Goal: Task Accomplishment & Management: Use online tool/utility

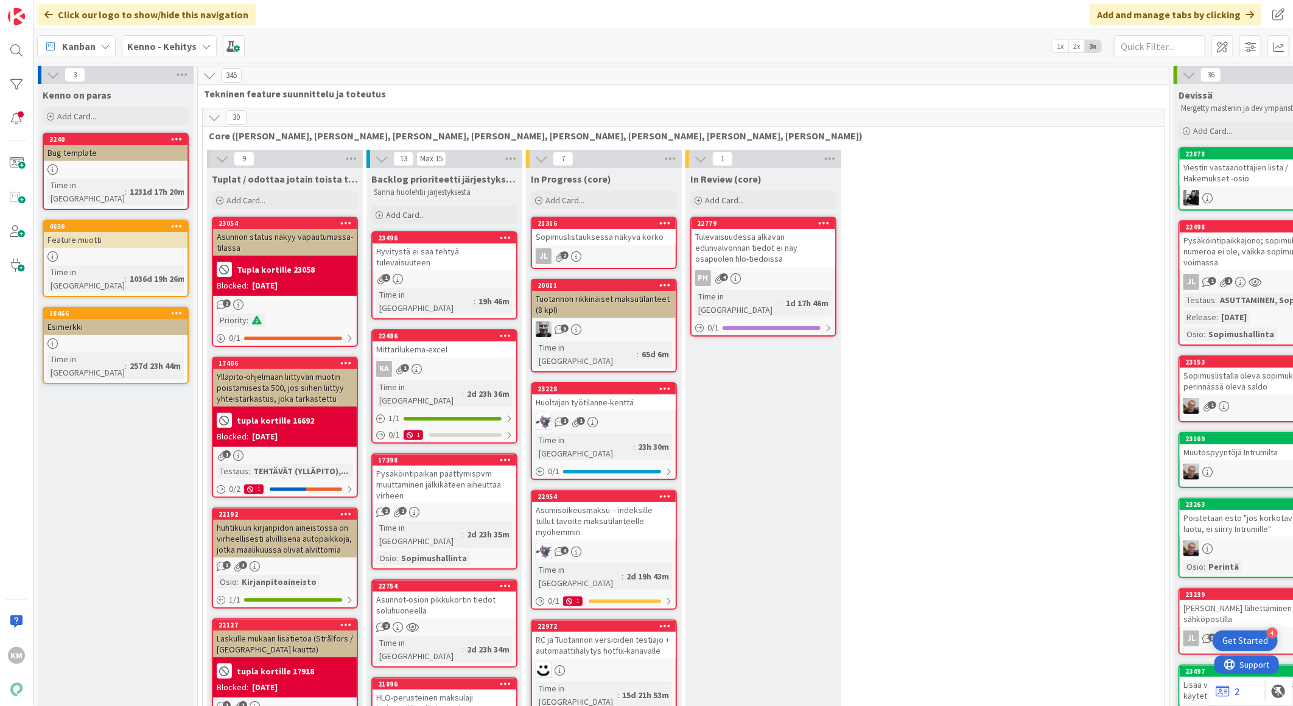
click at [173, 47] on b "Kenno - Kehitys" at bounding box center [161, 46] width 69 height 12
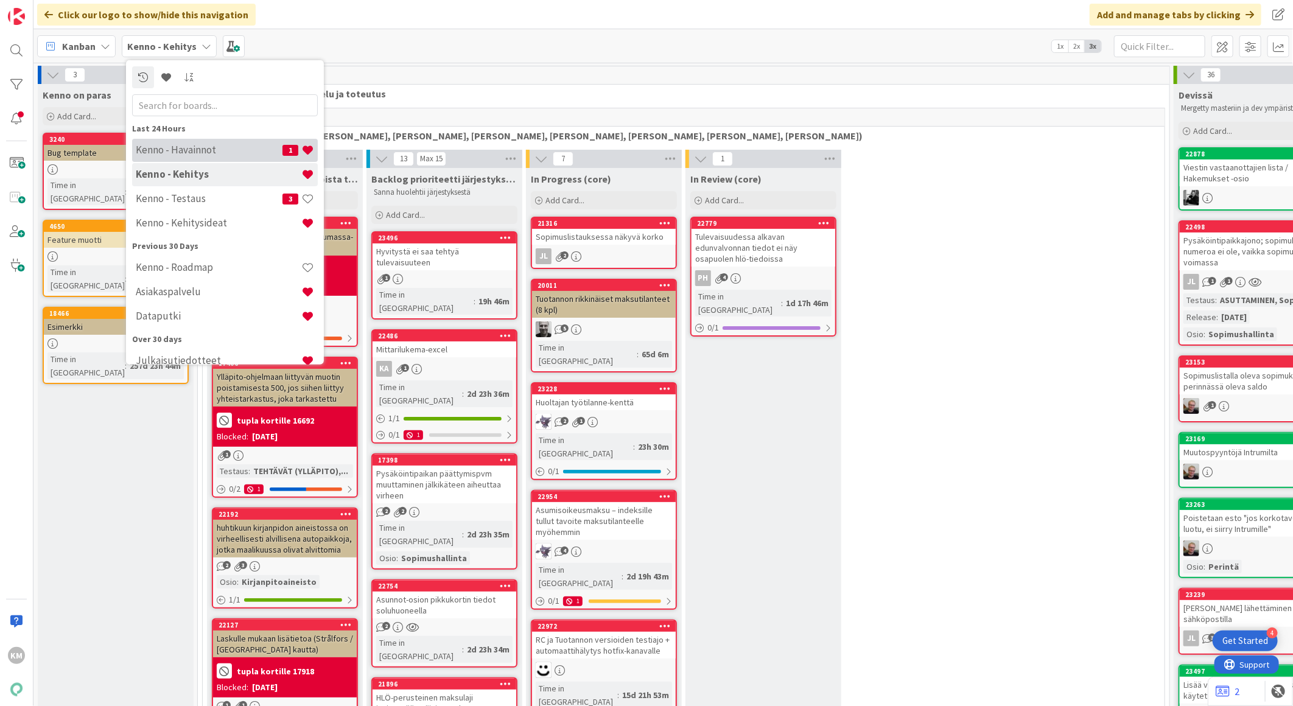
click at [168, 144] on h4 "Kenno - Havainnot" at bounding box center [209, 150] width 147 height 12
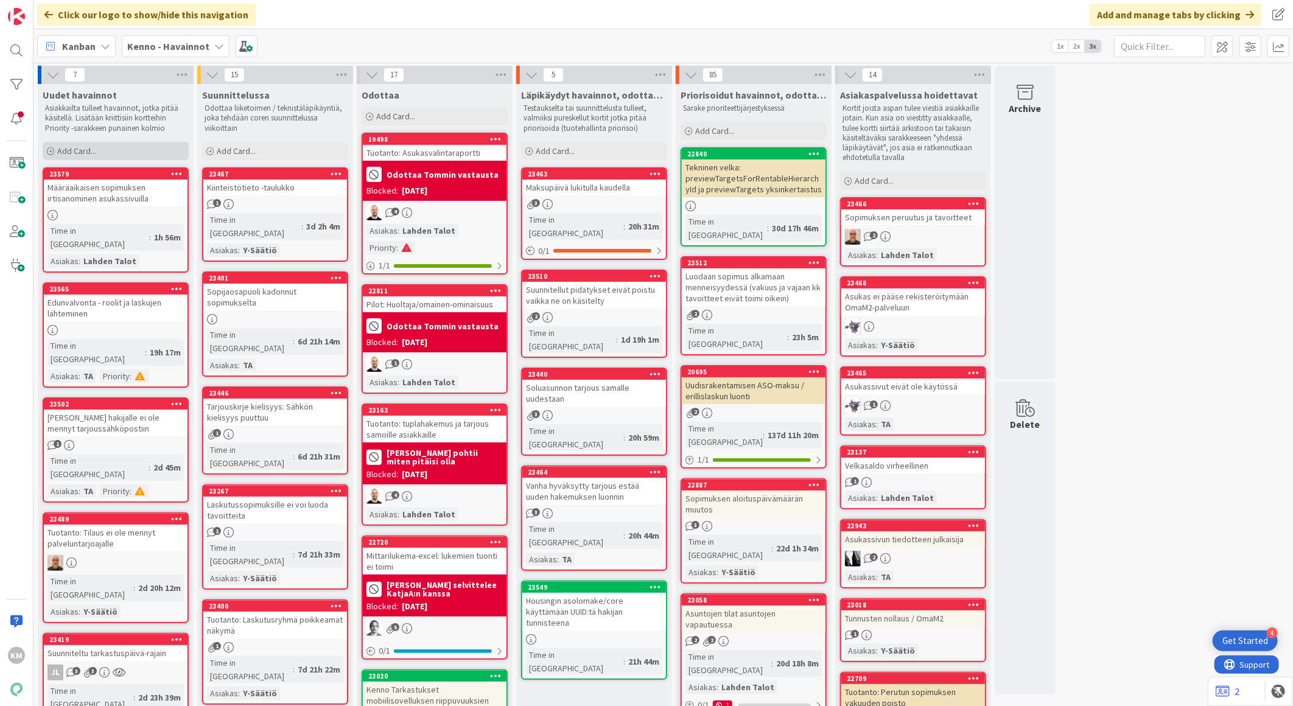
click at [93, 150] on span "Add Card..." at bounding box center [76, 150] width 39 height 11
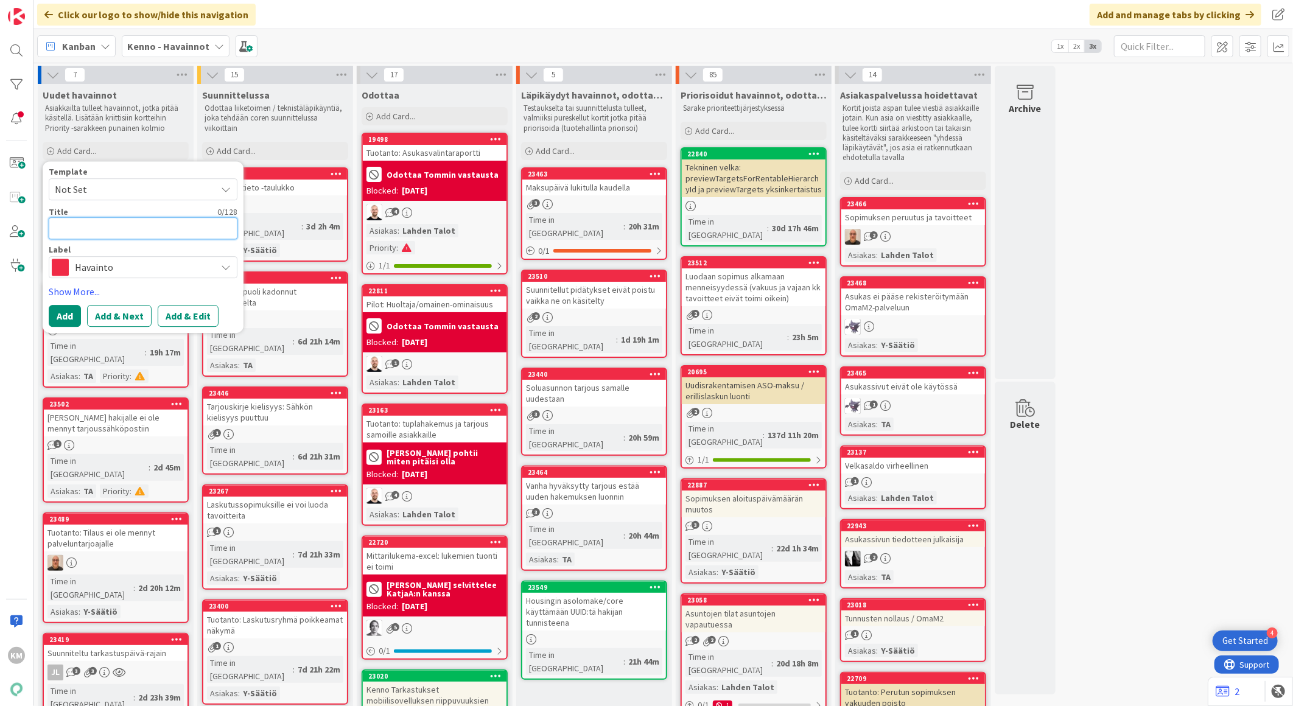
paste textarea "Markkinointilupa-täppä puuttuu uuden asohakemuksen yhteenvetosivulta"
type textarea "x"
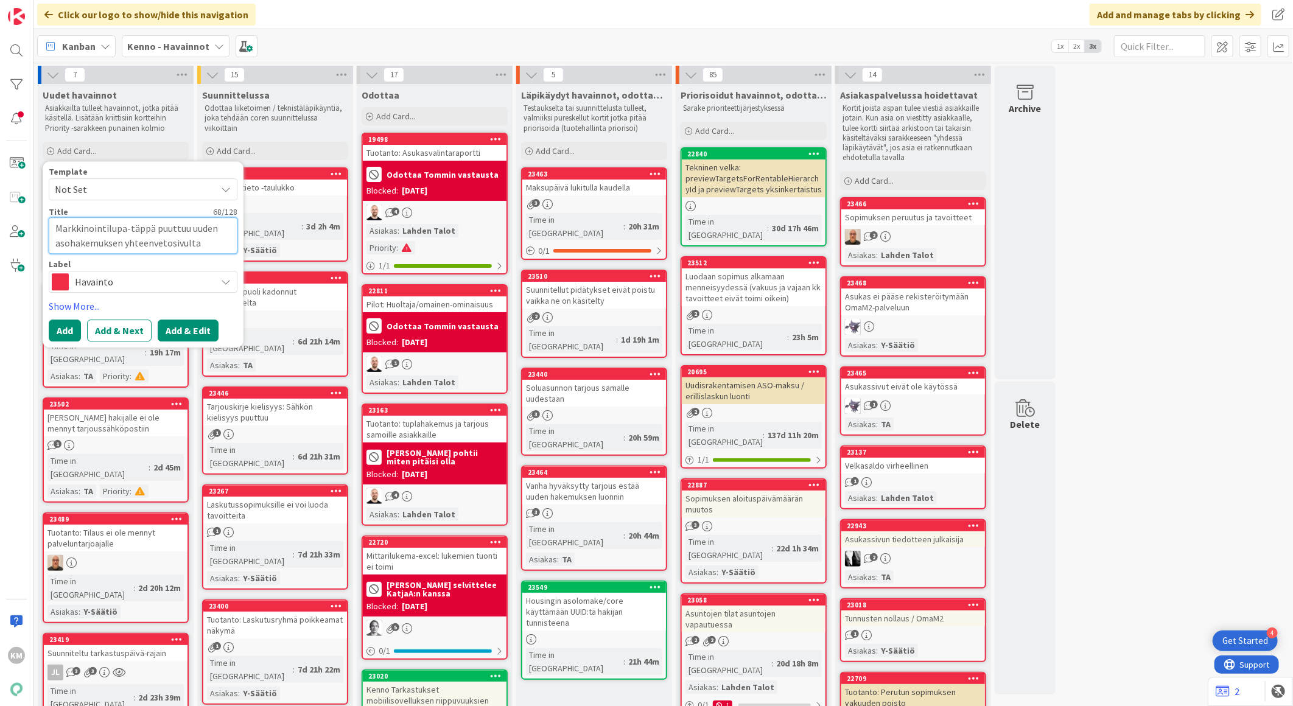
type textarea "Markkinointilupa-täppä puuttuu uuden asohakemuksen yhteenvetosivulta"
click at [192, 336] on button "Add & Edit" at bounding box center [188, 331] width 61 height 22
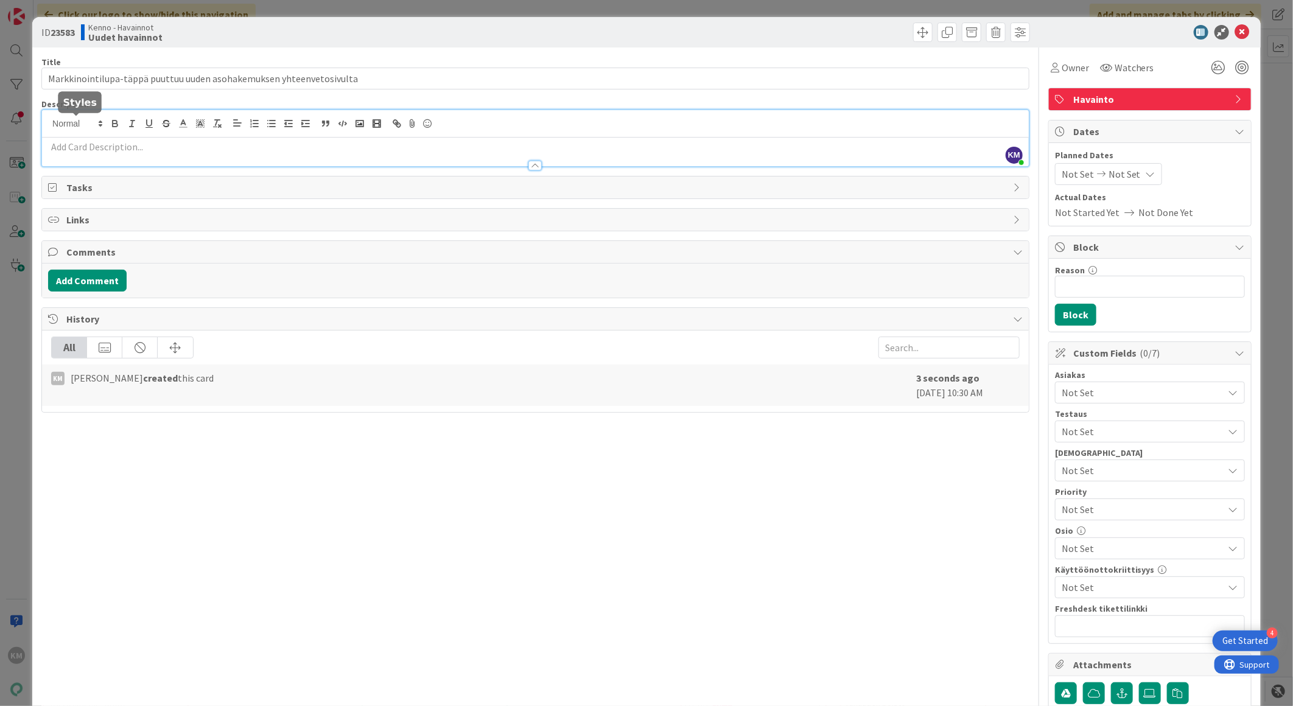
drag, startPoint x: 60, startPoint y: 122, endPoint x: 50, endPoint y: 146, distance: 26.2
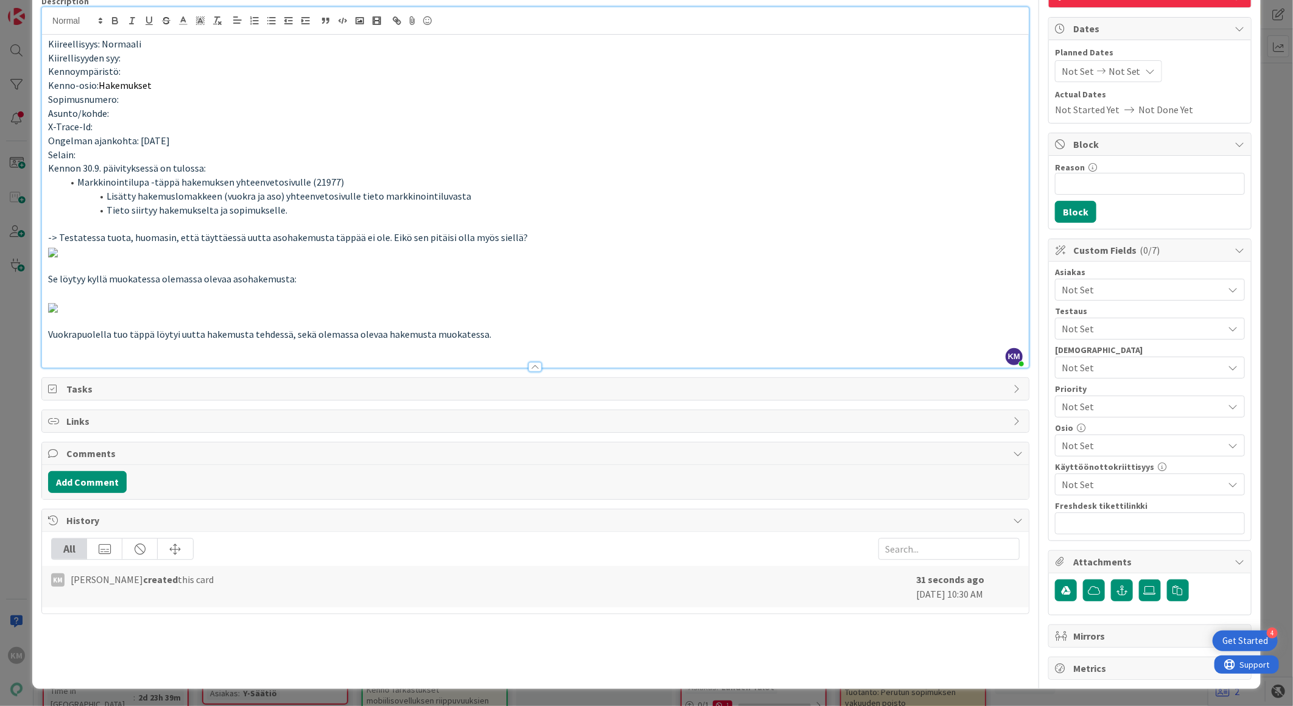
scroll to position [1021, 0]
click at [110, 493] on button "Add Comment" at bounding box center [87, 482] width 79 height 22
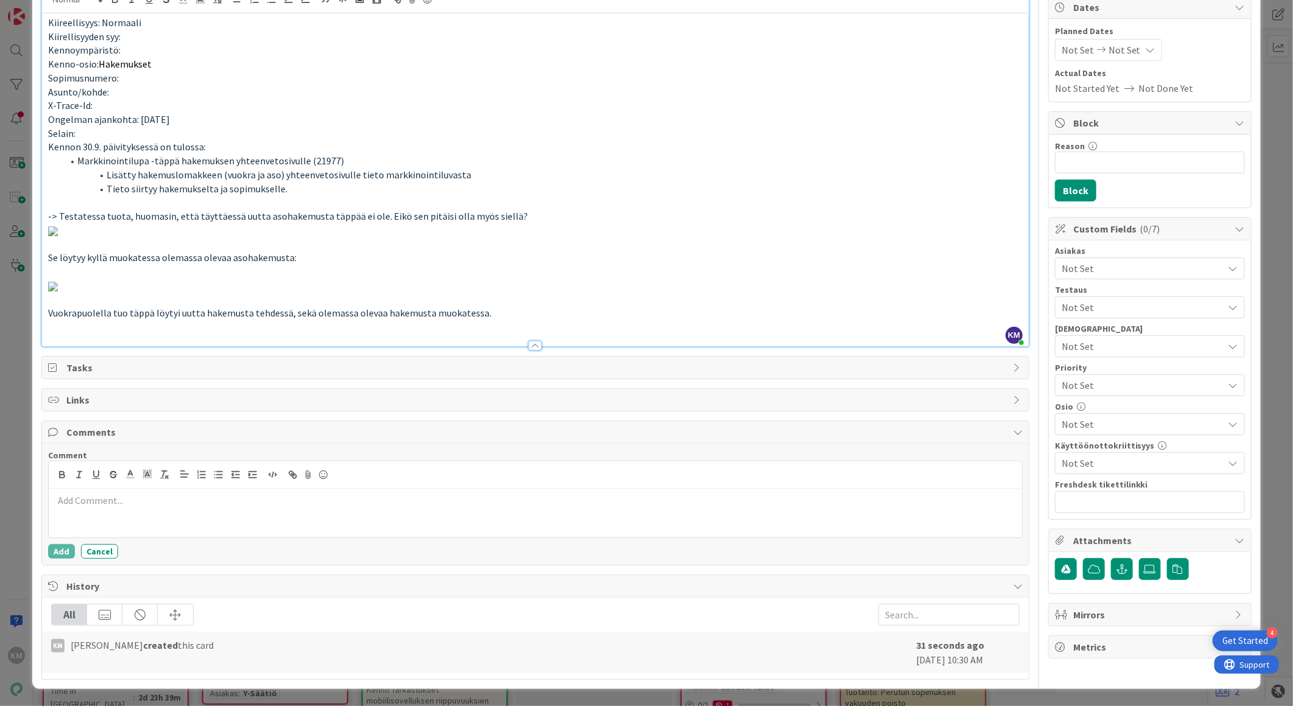
drag, startPoint x: 108, startPoint y: 573, endPoint x: 76, endPoint y: 580, distance: 32.9
click at [57, 559] on button "Add" at bounding box center [61, 551] width 27 height 15
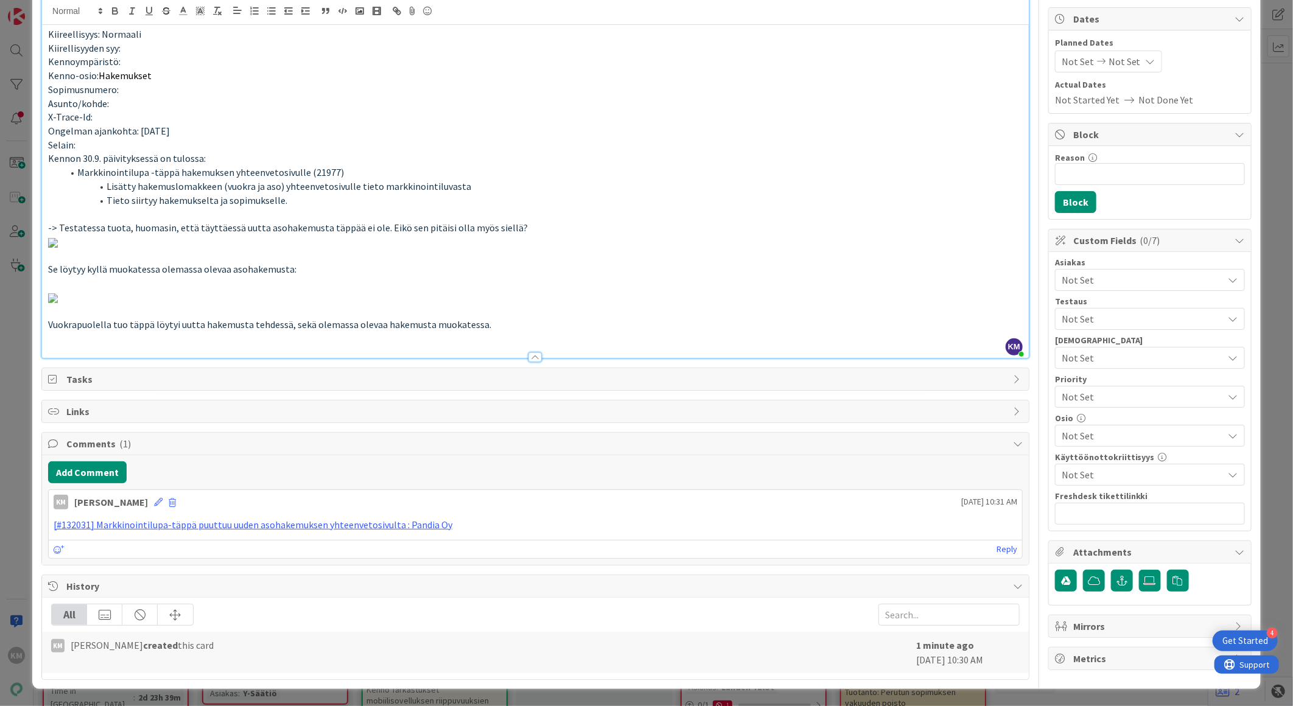
scroll to position [0, 0]
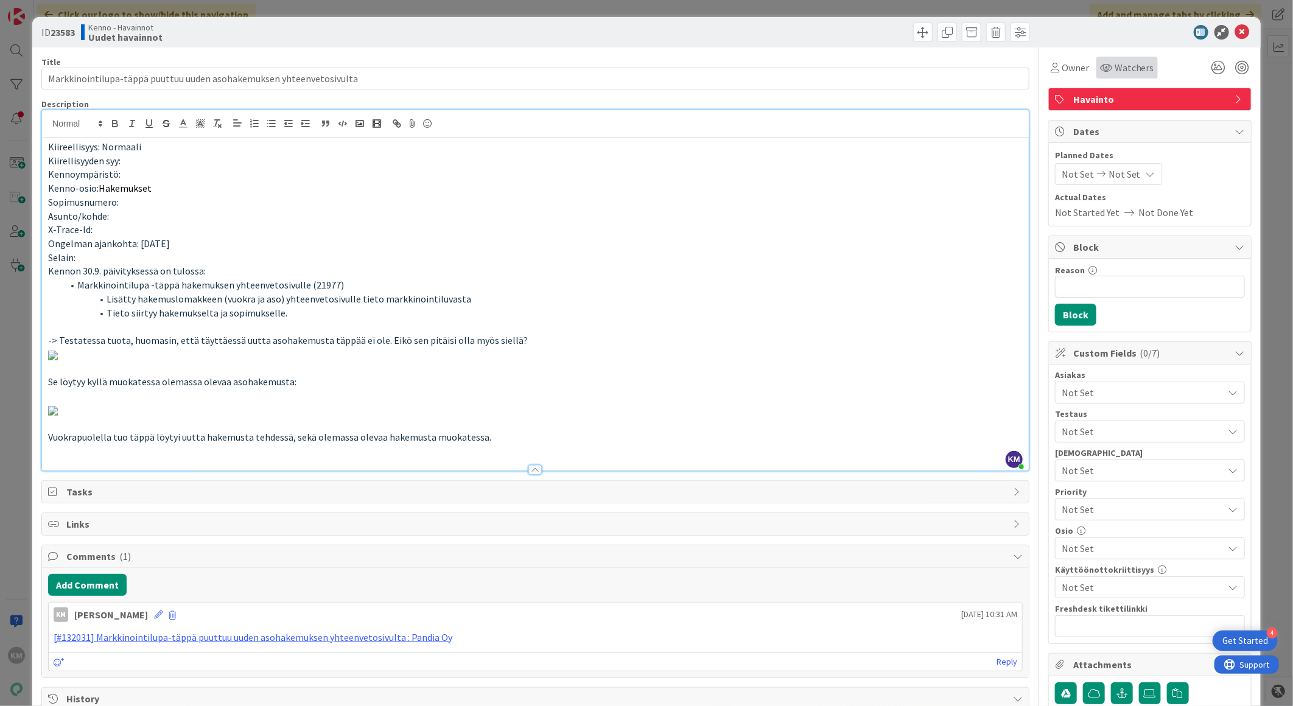
click at [1141, 68] on span "Watchers" at bounding box center [1135, 67] width 40 height 15
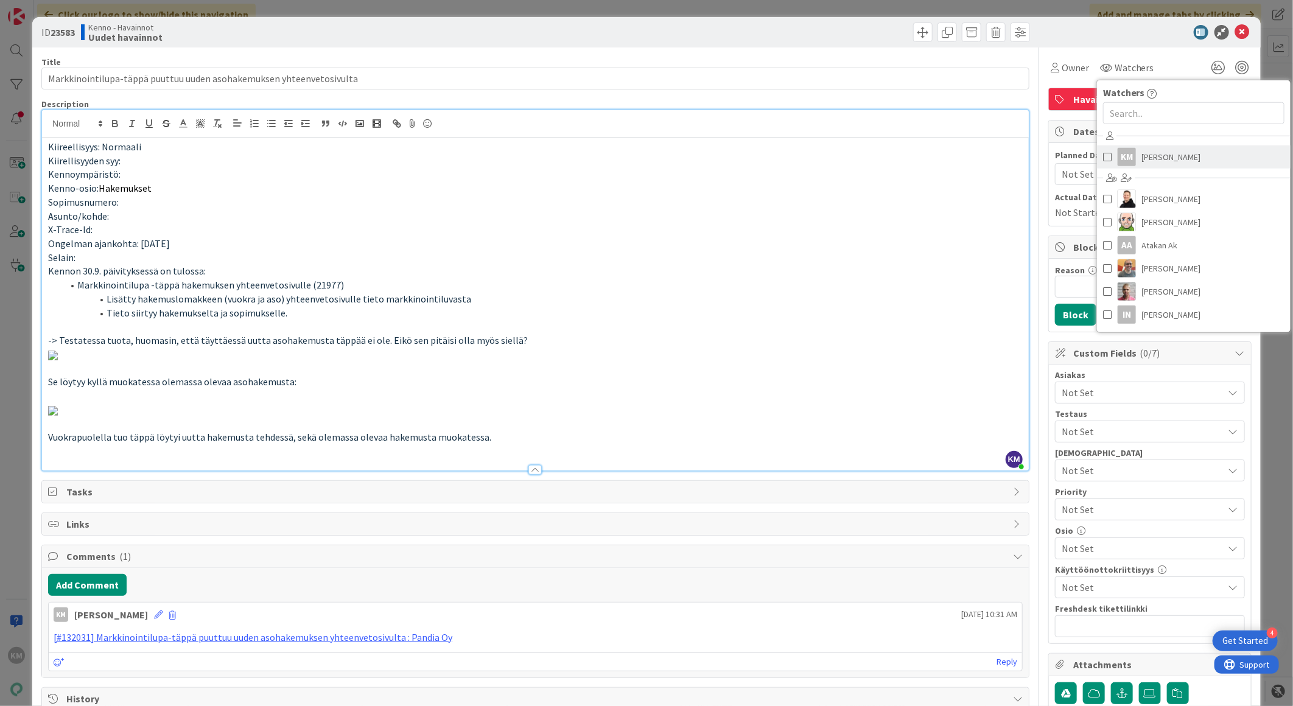
drag, startPoint x: 1143, startPoint y: 153, endPoint x: 1134, endPoint y: 162, distance: 12.1
click at [1143, 153] on span "[PERSON_NAME]" at bounding box center [1171, 157] width 59 height 18
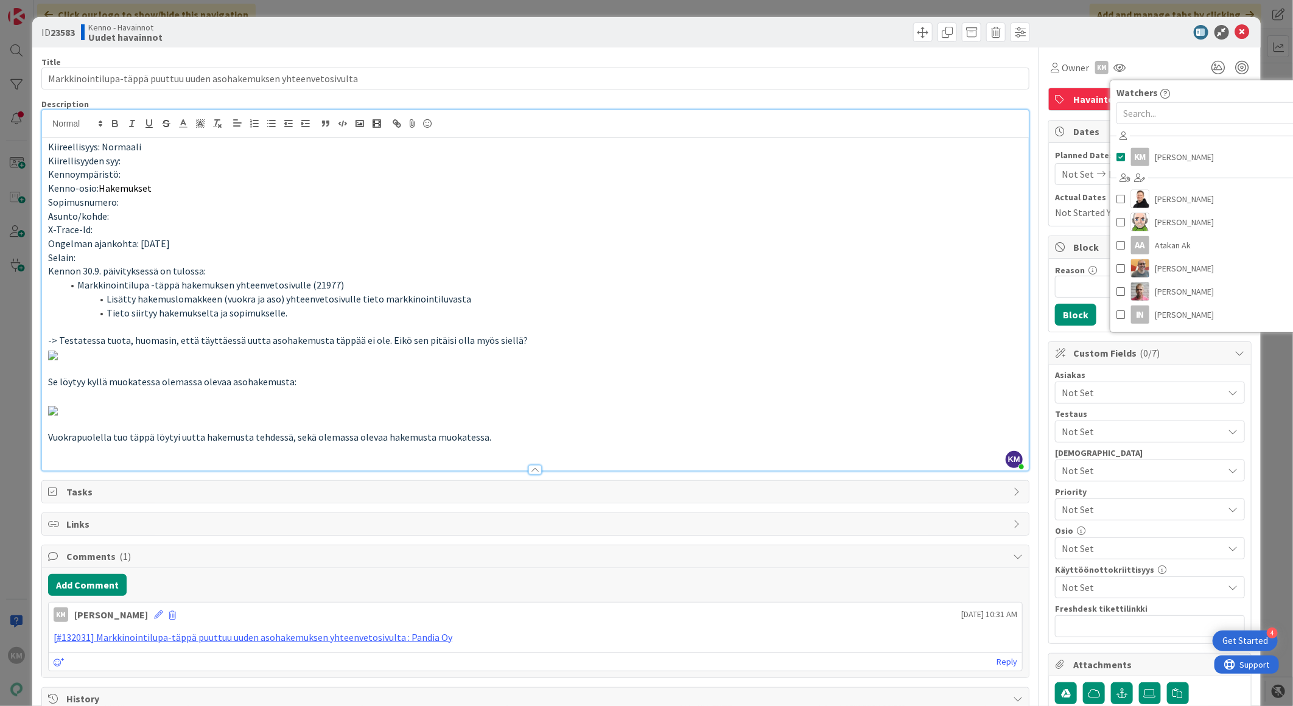
click at [903, 243] on p "Ongelman ajankohta: [DATE]" at bounding box center [535, 244] width 975 height 14
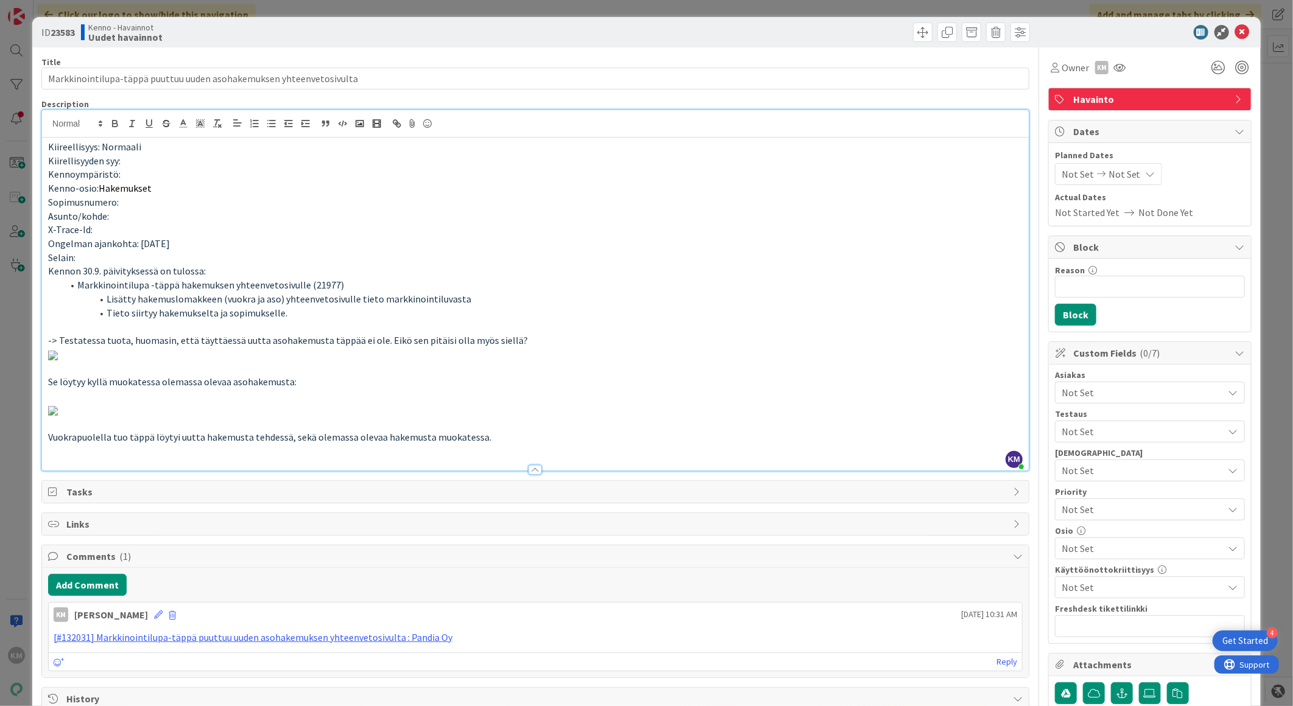
click at [1097, 391] on span "Not Set" at bounding box center [1143, 392] width 162 height 15
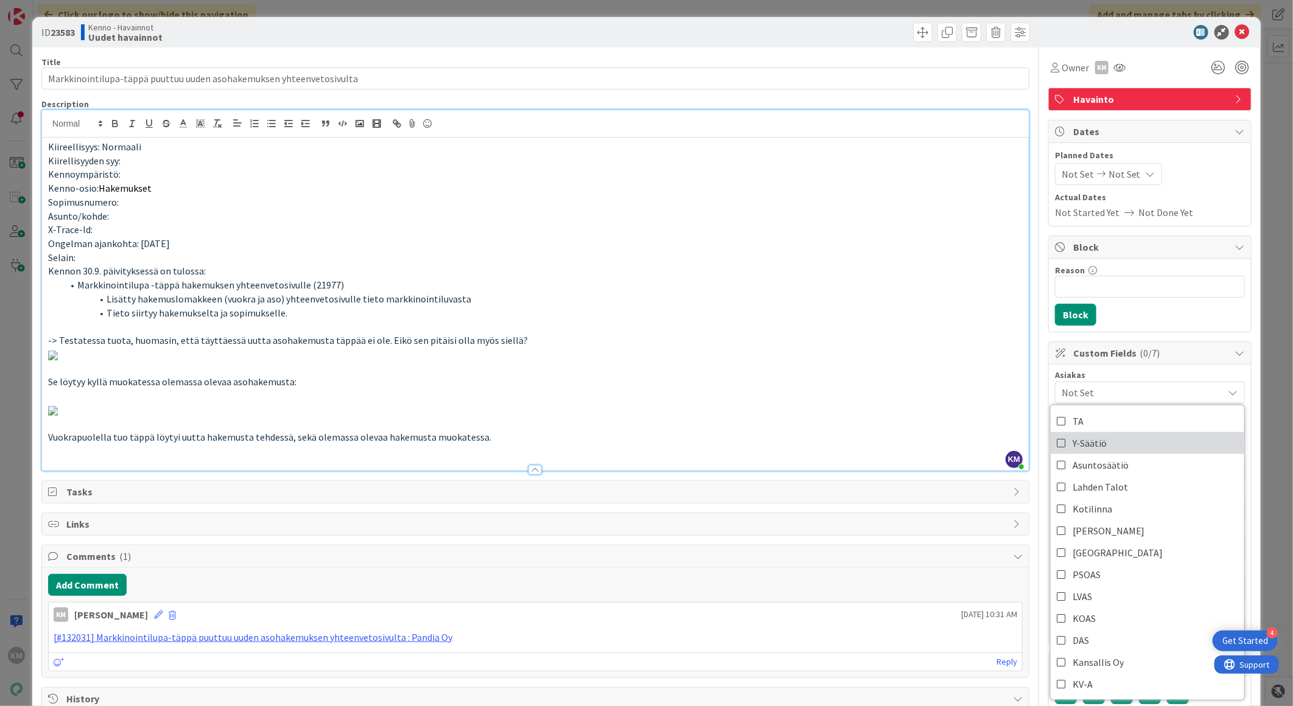
click at [1097, 437] on link "Y-Säätiö" at bounding box center [1148, 443] width 194 height 22
click at [905, 362] on p at bounding box center [535, 355] width 975 height 14
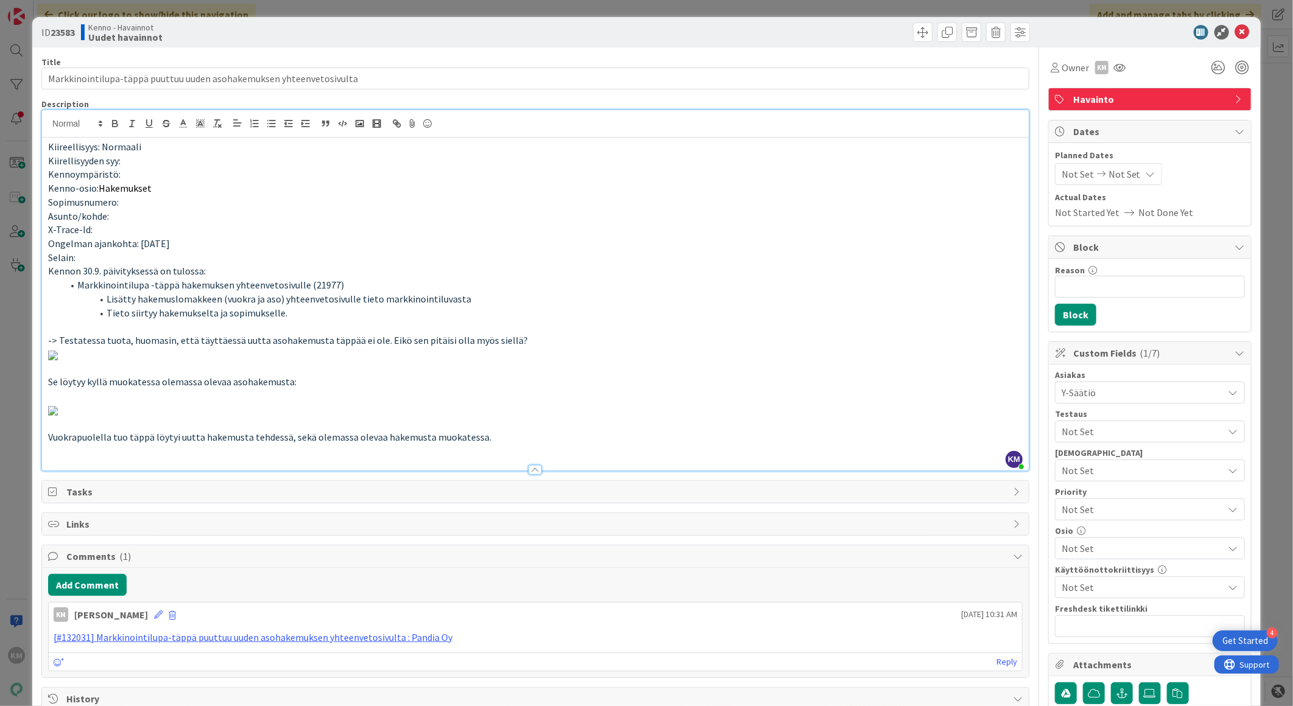
click at [1084, 393] on span "Y-Säätiö" at bounding box center [1143, 392] width 162 height 15
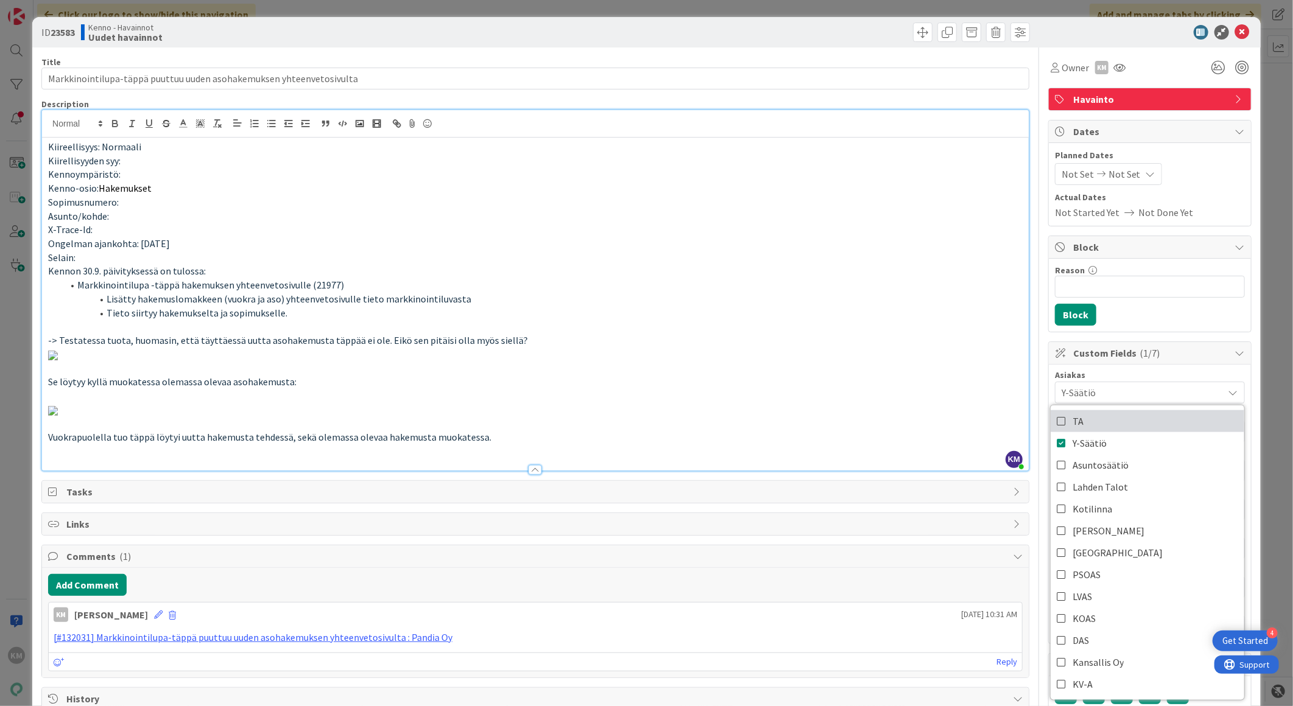
click at [1073, 421] on span "TA" at bounding box center [1078, 421] width 11 height 18
click at [1058, 446] on link "Y-Säätiö" at bounding box center [1148, 443] width 194 height 22
click at [952, 362] on p at bounding box center [535, 355] width 975 height 14
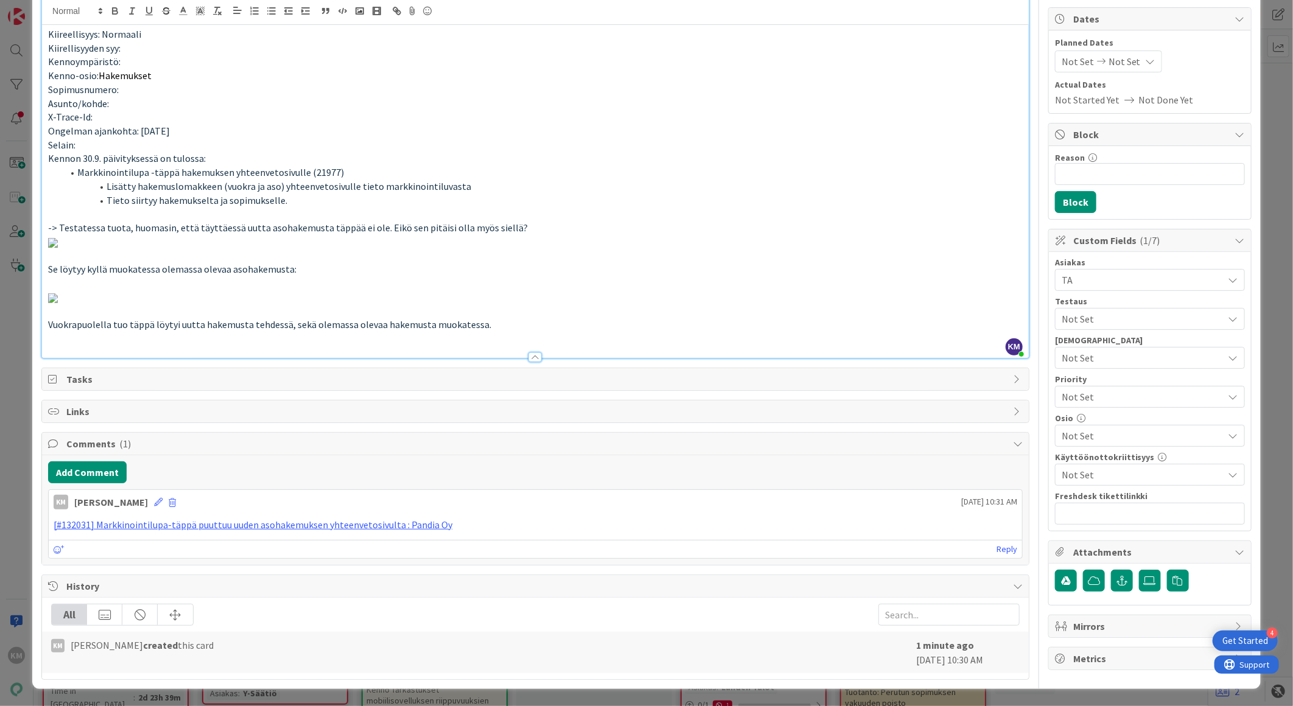
scroll to position [405, 0]
paste input "[URL][DOMAIN_NAME]"
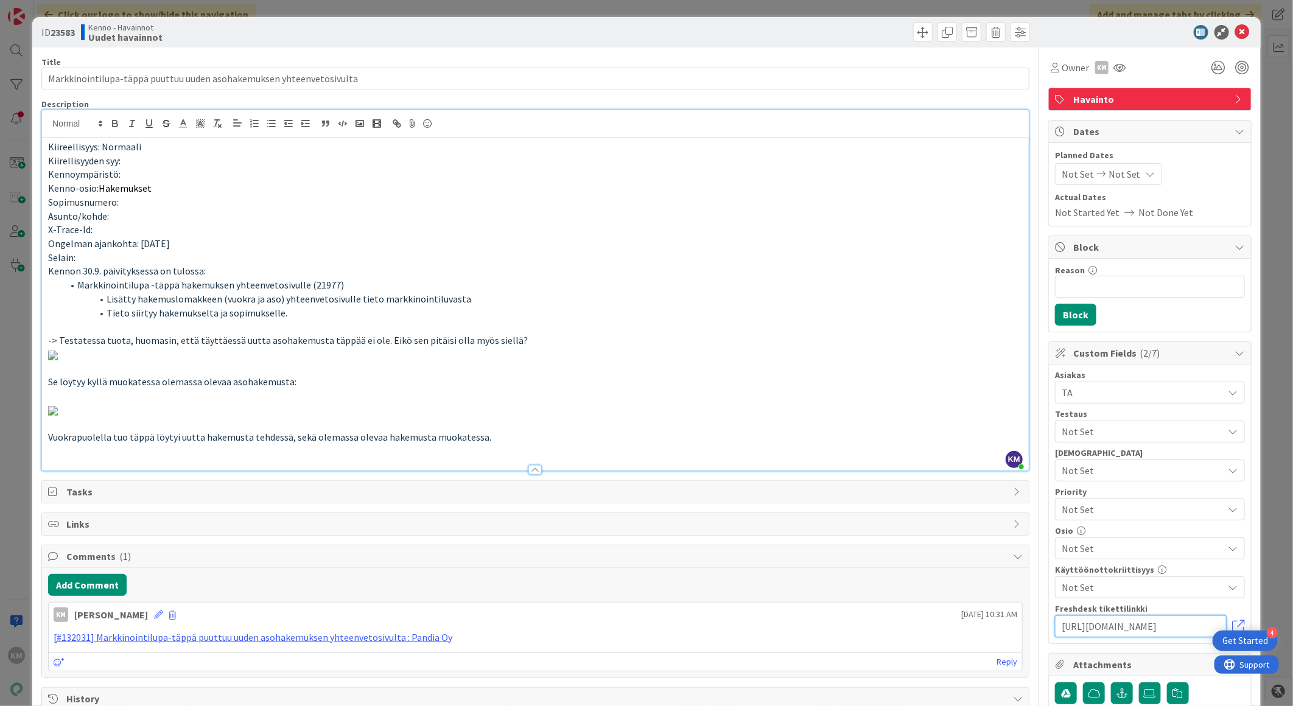
type input "[URL][DOMAIN_NAME]"
click at [68, 26] on b "23583" at bounding box center [63, 32] width 24 height 12
copy b "23583"
drag, startPoint x: 1231, startPoint y: 26, endPoint x: 552, endPoint y: 223, distance: 706.8
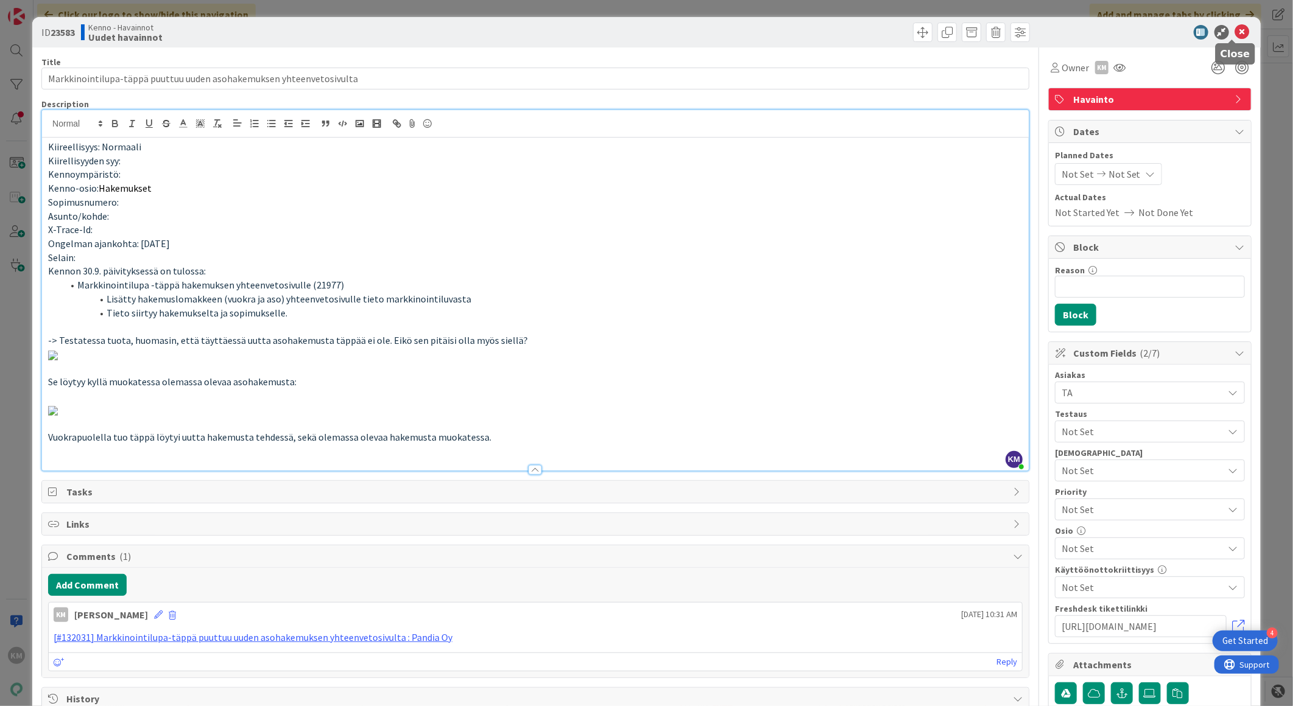
click at [1235, 26] on icon at bounding box center [1242, 32] width 15 height 15
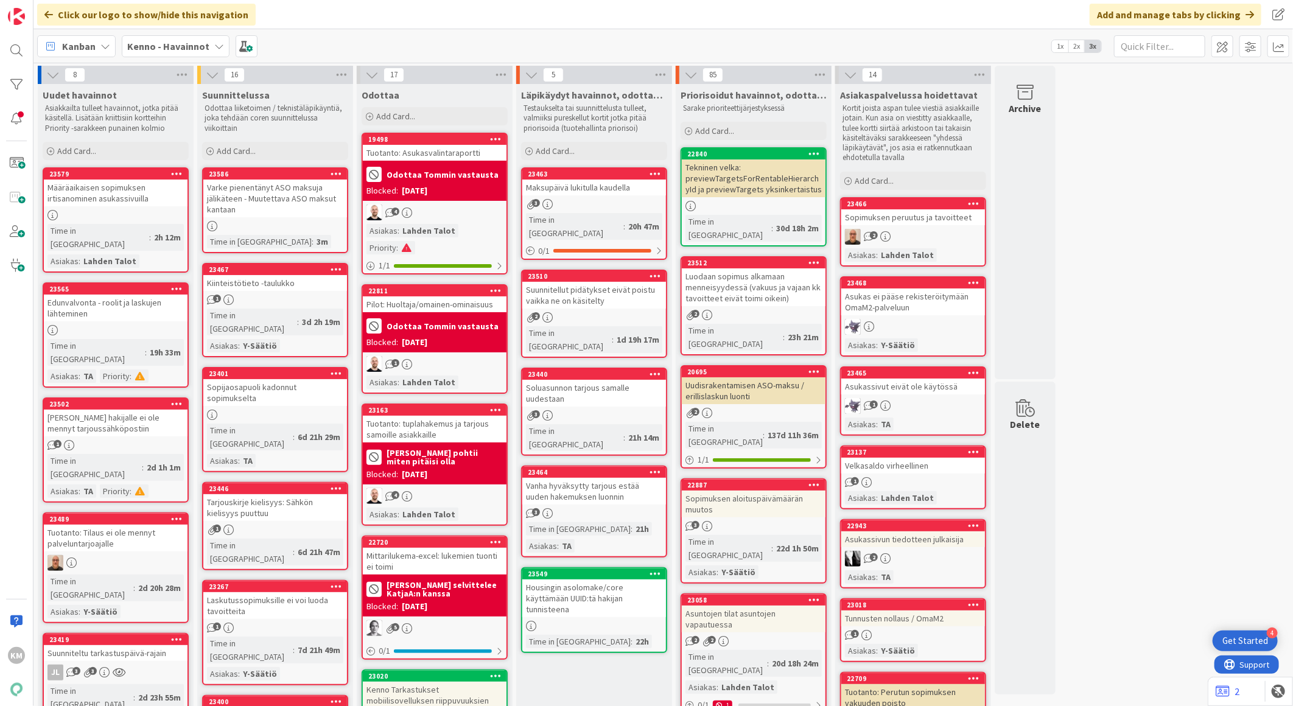
click at [208, 46] on div "Kenno - Havainnot" at bounding box center [176, 46] width 108 height 22
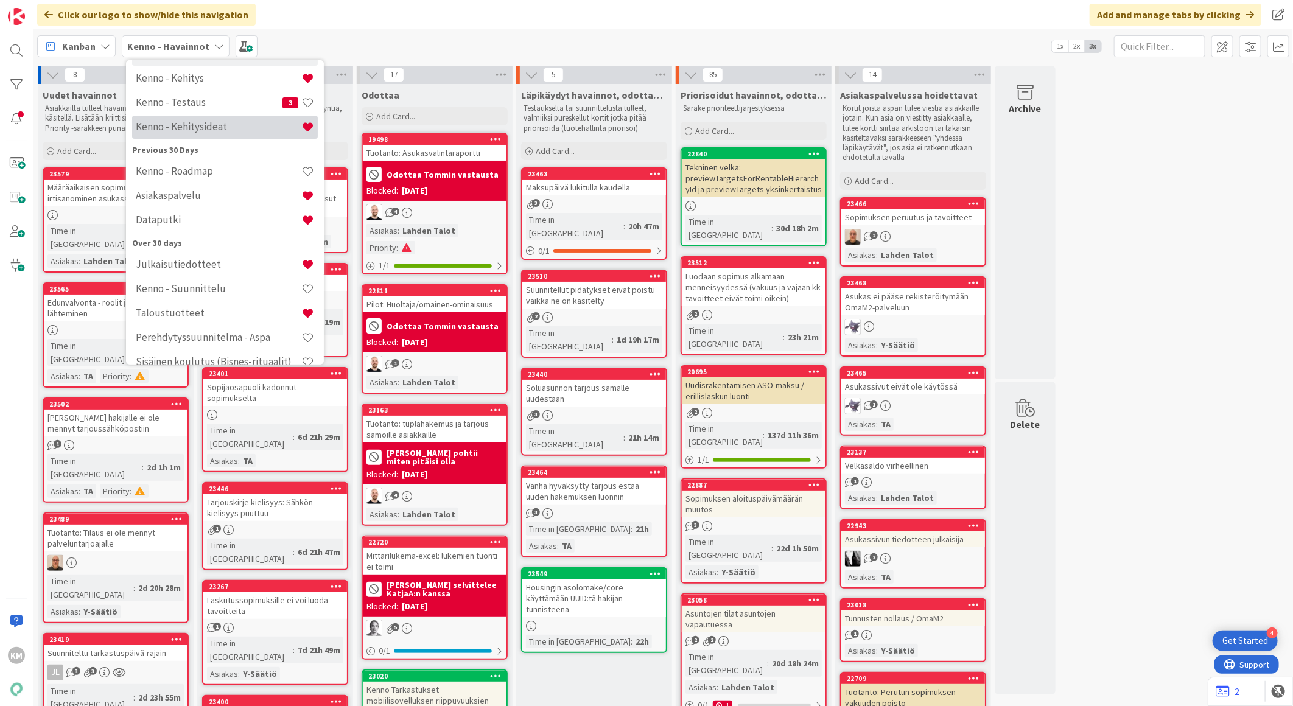
scroll to position [112, 0]
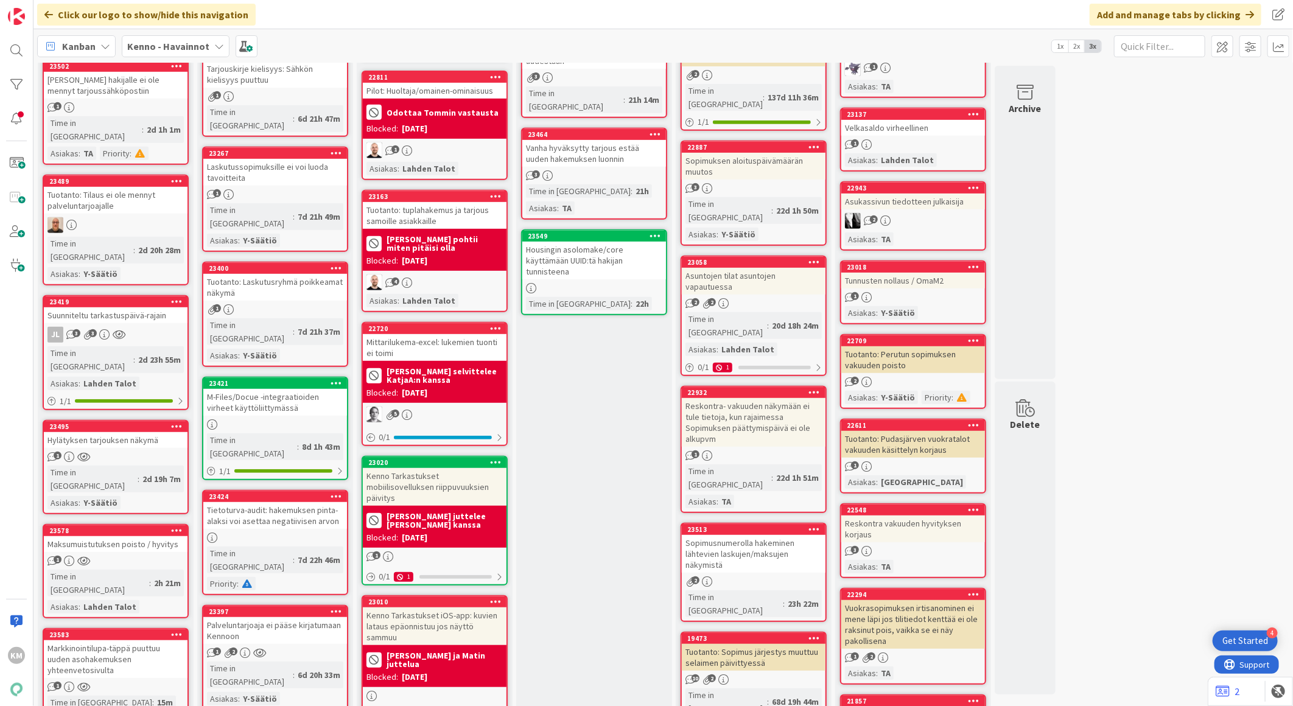
scroll to position [0, 0]
